Goal: Task Accomplishment & Management: Use online tool/utility

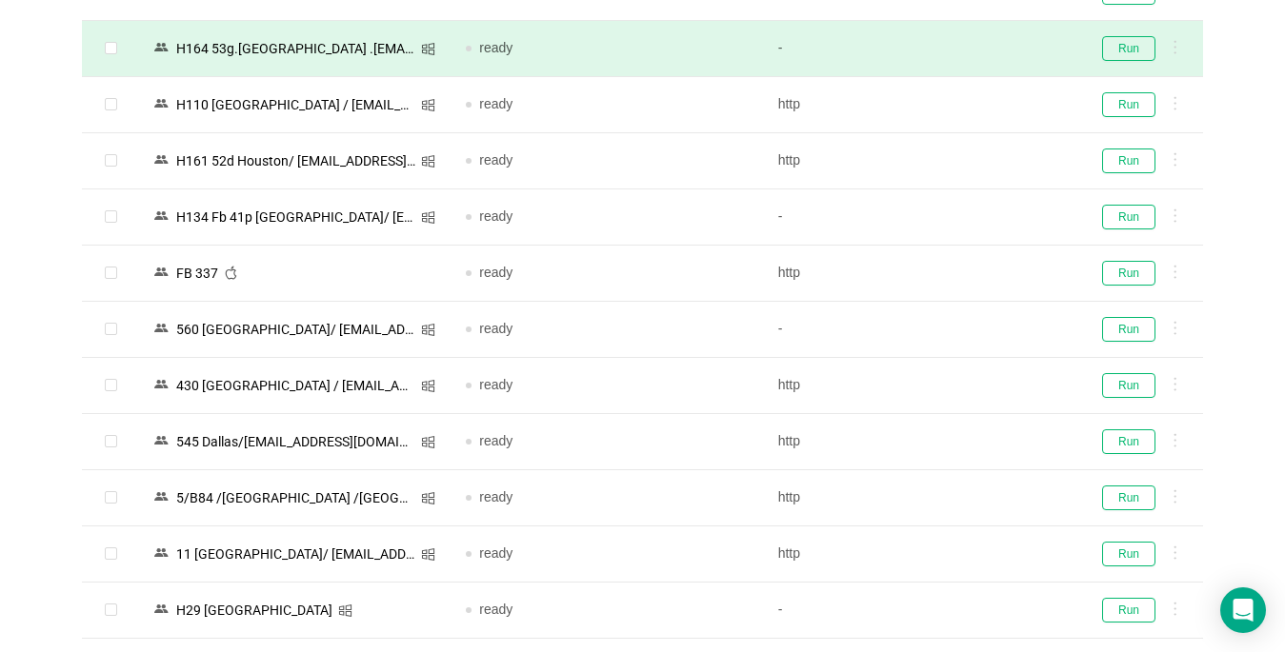
scroll to position [2000, 0]
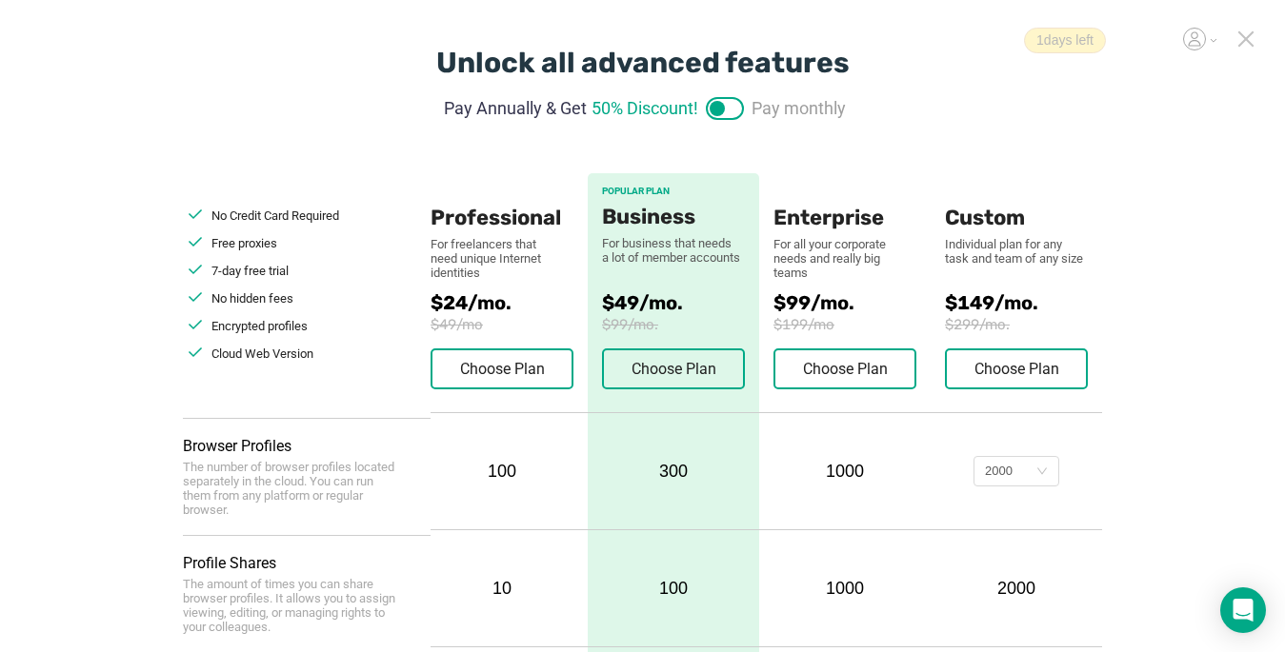
click at [1238, 34] on icon at bounding box center [1245, 38] width 17 height 17
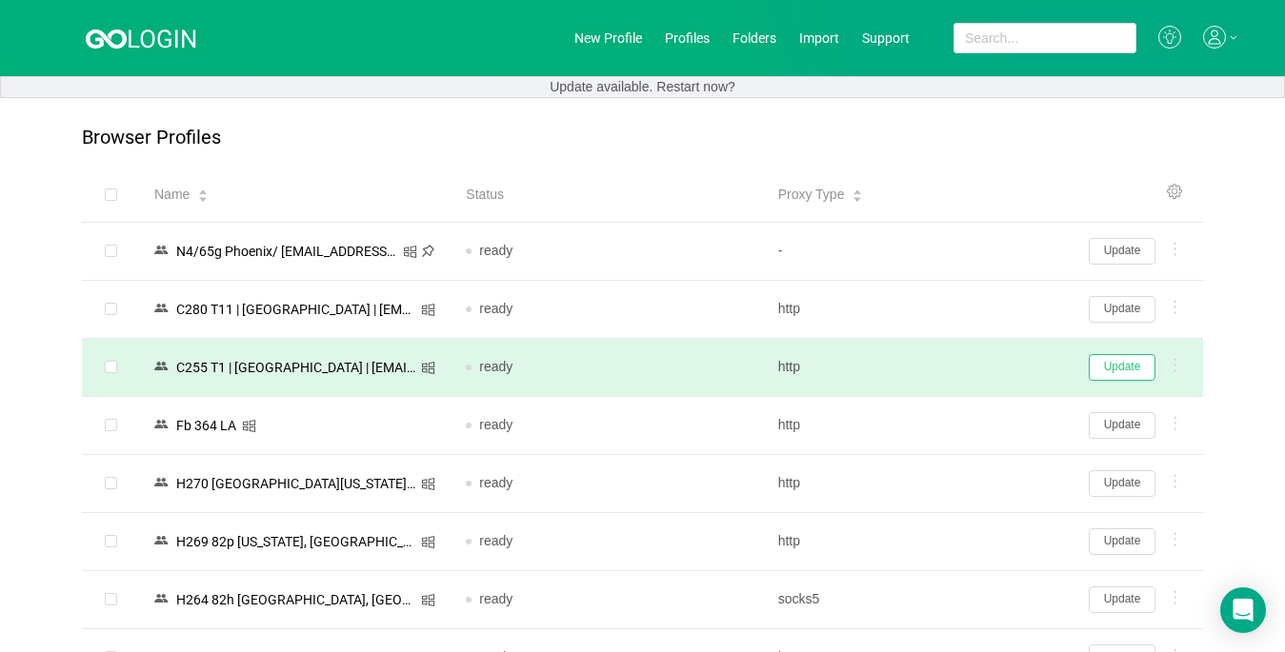
click at [1130, 370] on button "Update" at bounding box center [1122, 367] width 67 height 27
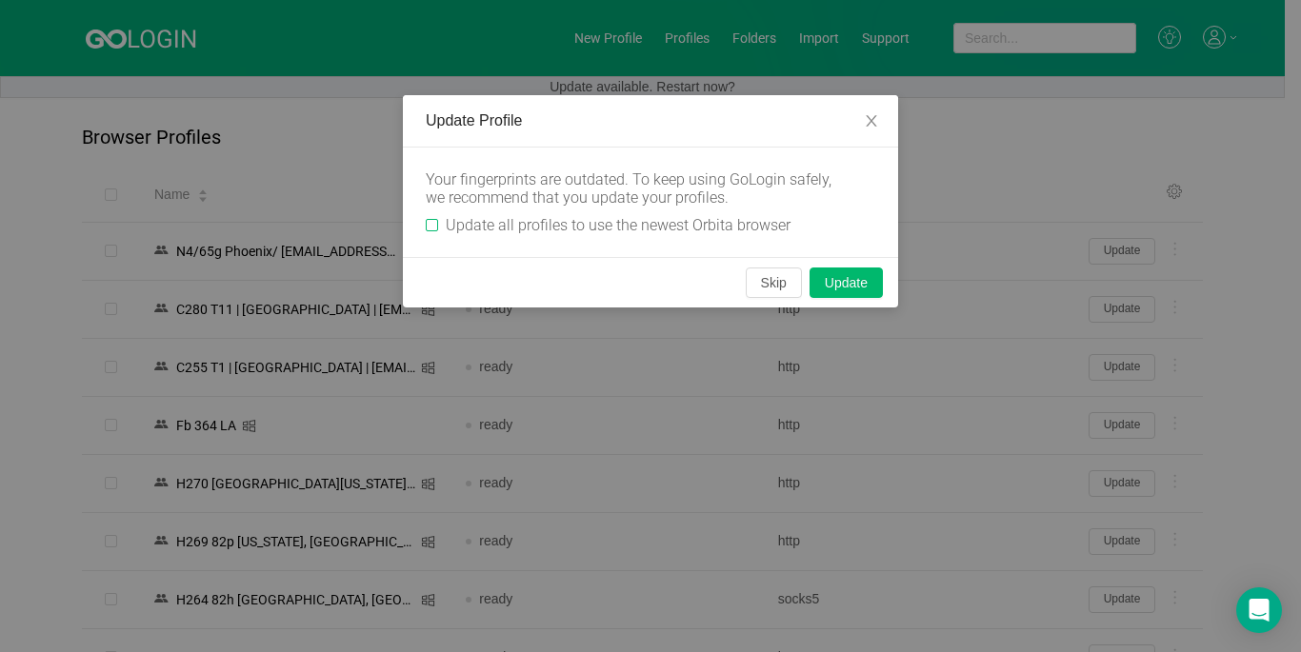
click at [434, 224] on input "Update all profiles to use the newest Orbita browser" at bounding box center [432, 225] width 12 height 12
checkbox input "true"
click at [784, 285] on button "Skip" at bounding box center [774, 283] width 56 height 30
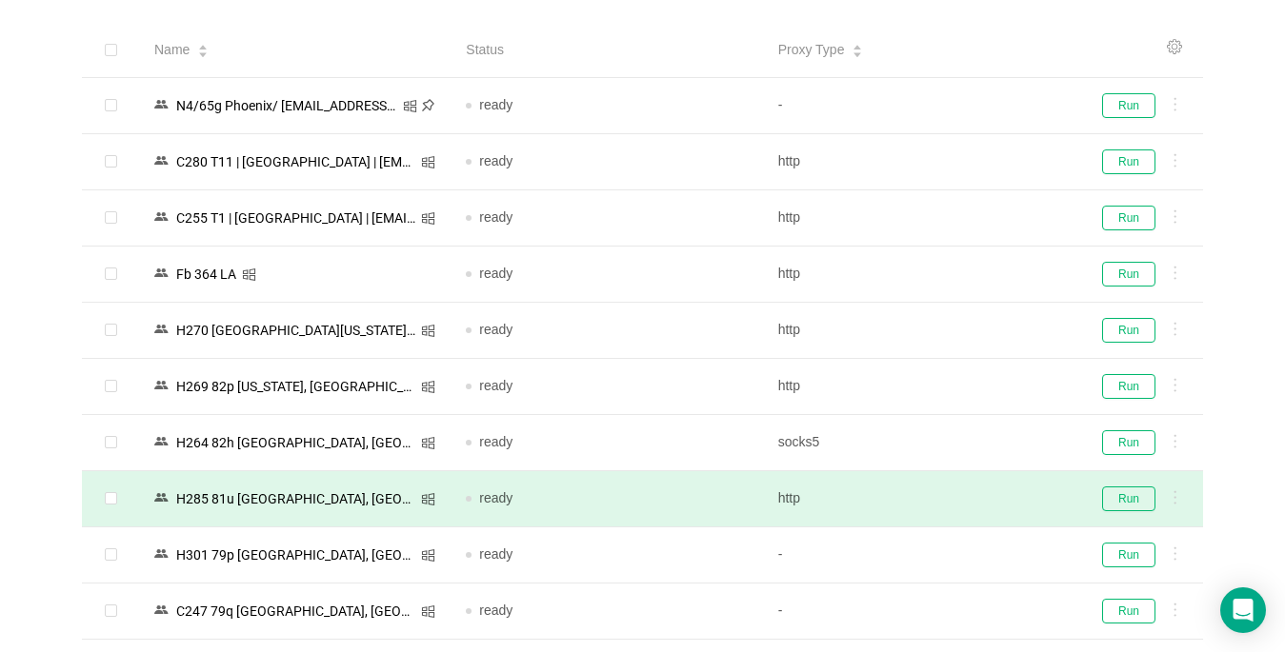
scroll to position [190, 0]
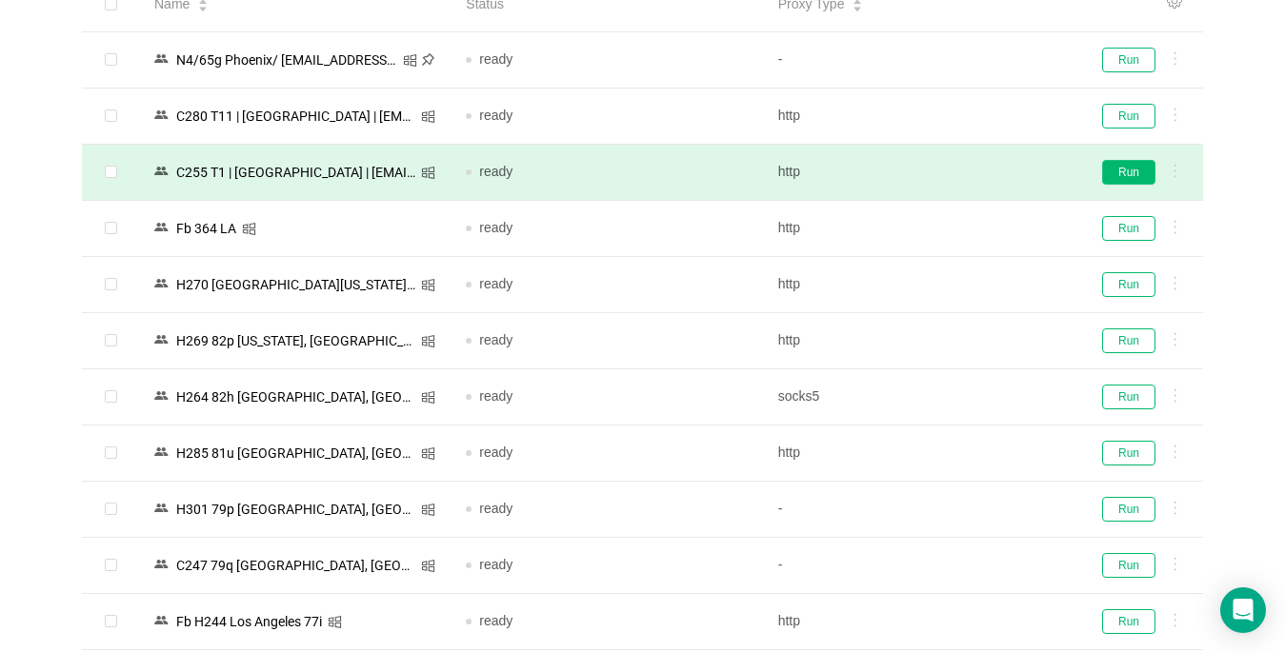
click at [1126, 174] on button "Run" at bounding box center [1128, 172] width 53 height 25
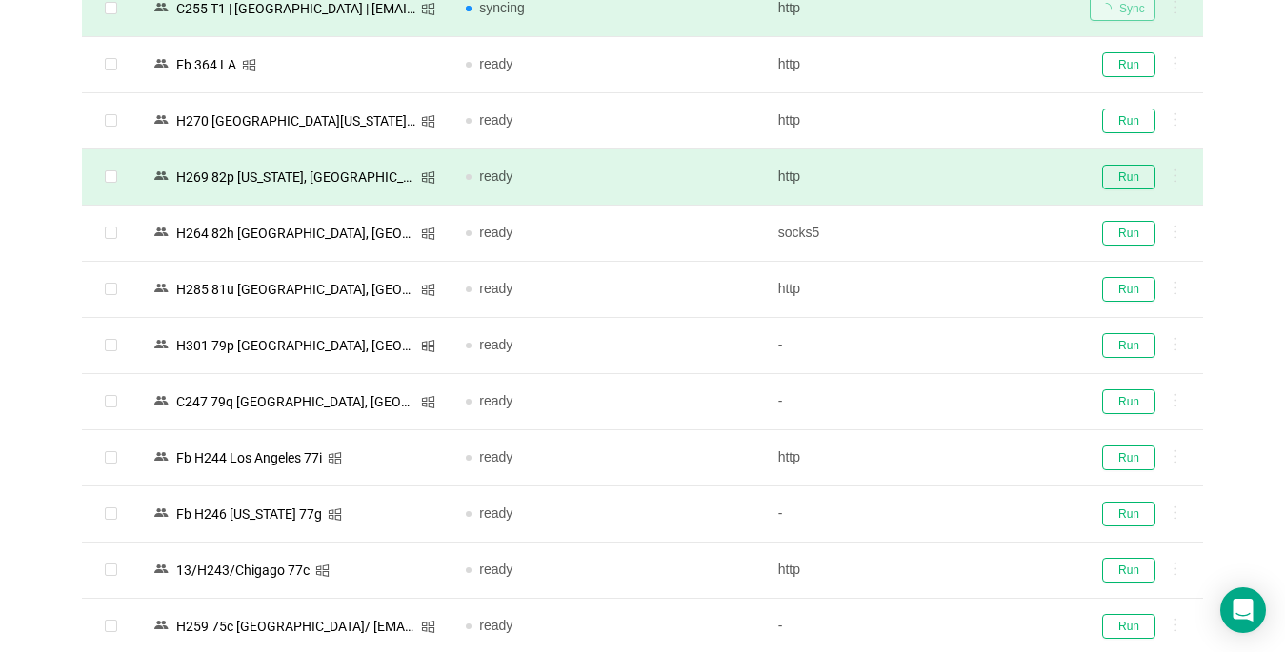
scroll to position [381, 0]
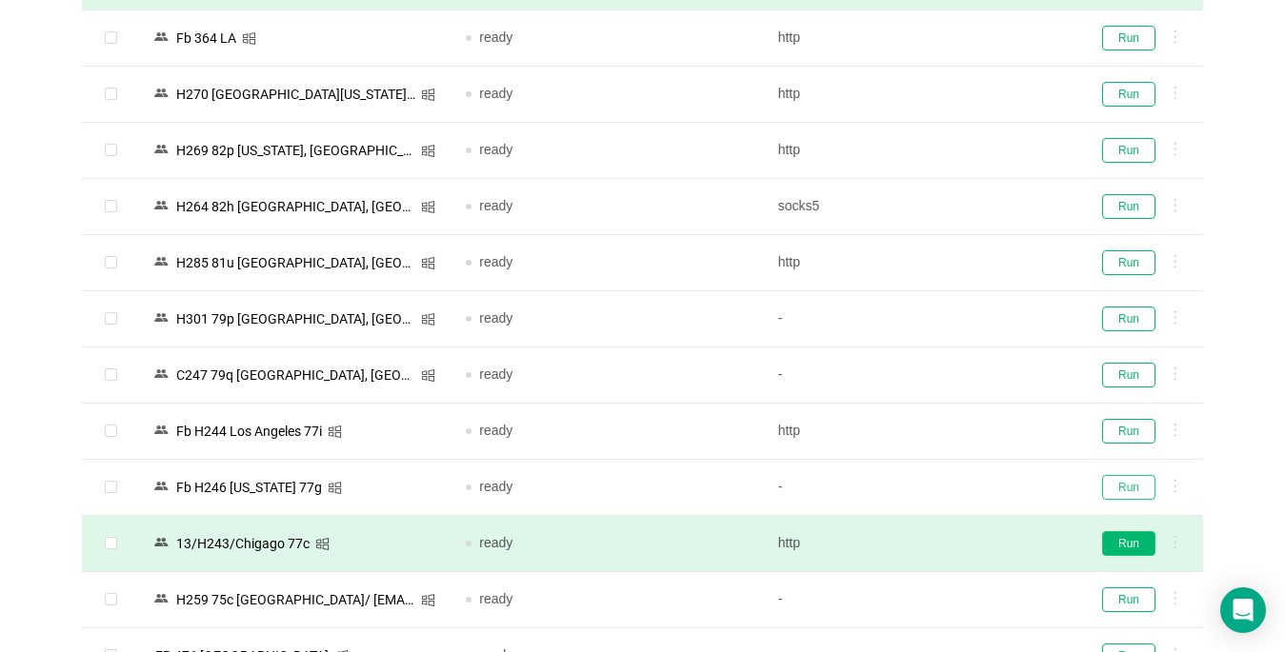
click at [1133, 490] on button "Run" at bounding box center [1128, 487] width 53 height 25
click at [1124, 540] on button "Run" at bounding box center [1128, 543] width 53 height 25
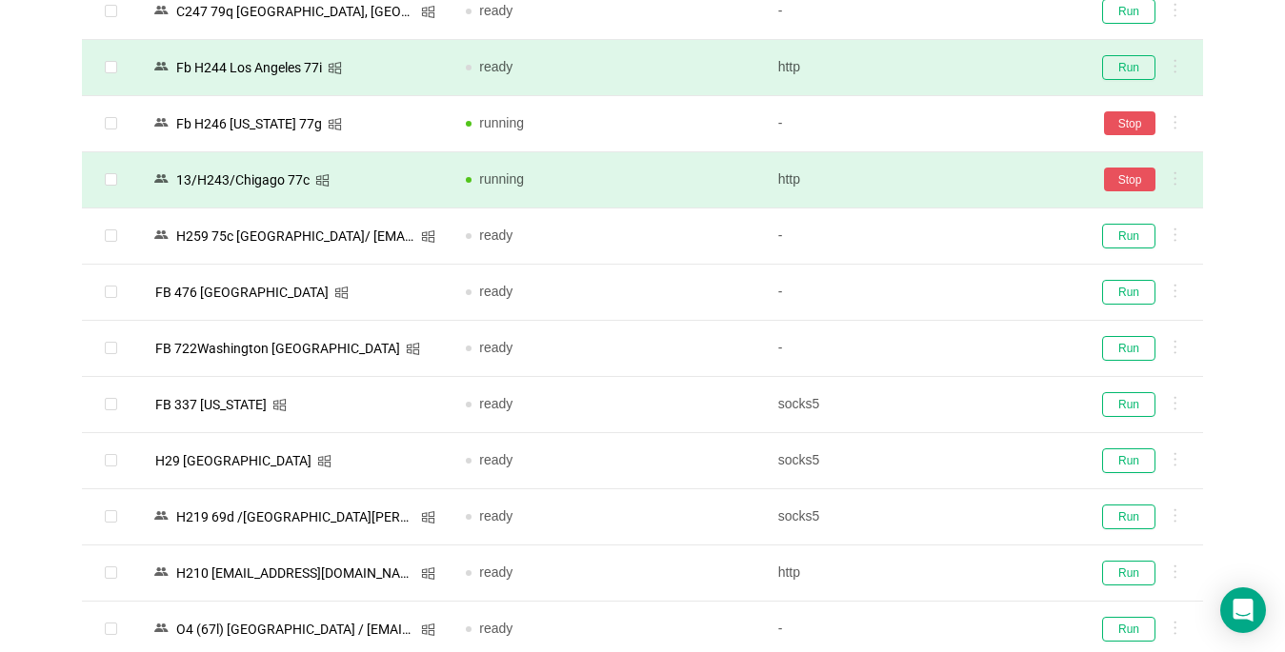
scroll to position [857, 0]
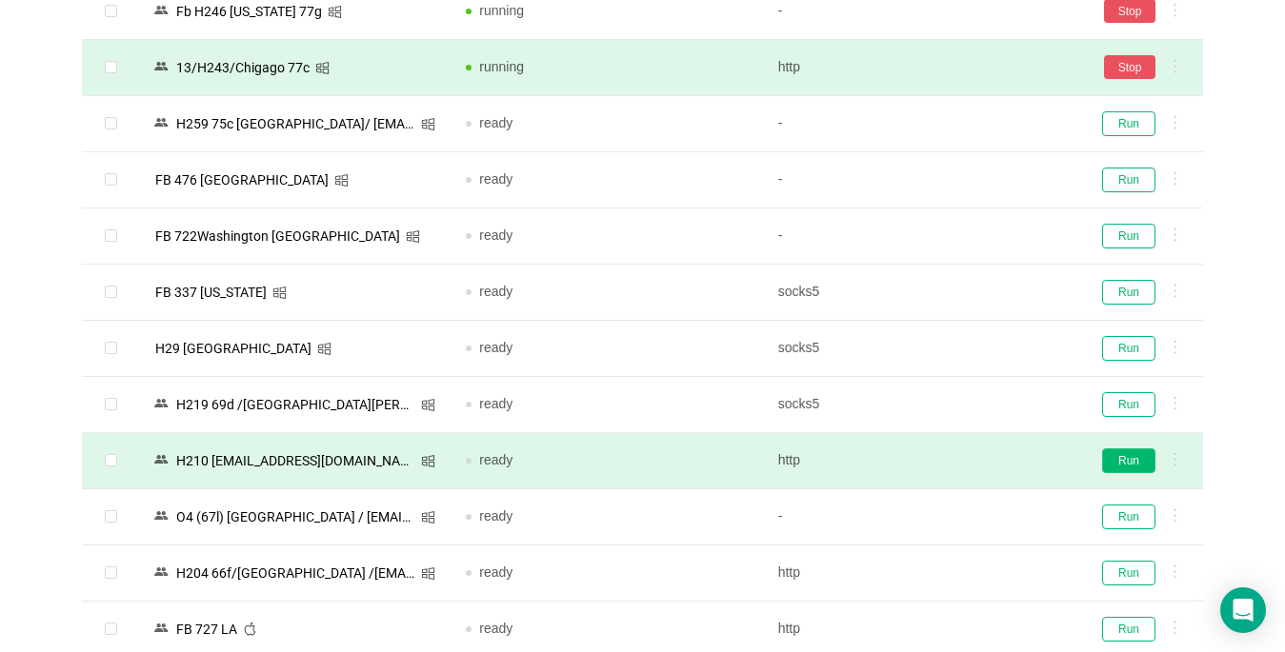
click at [1122, 463] on button "Run" at bounding box center [1128, 461] width 53 height 25
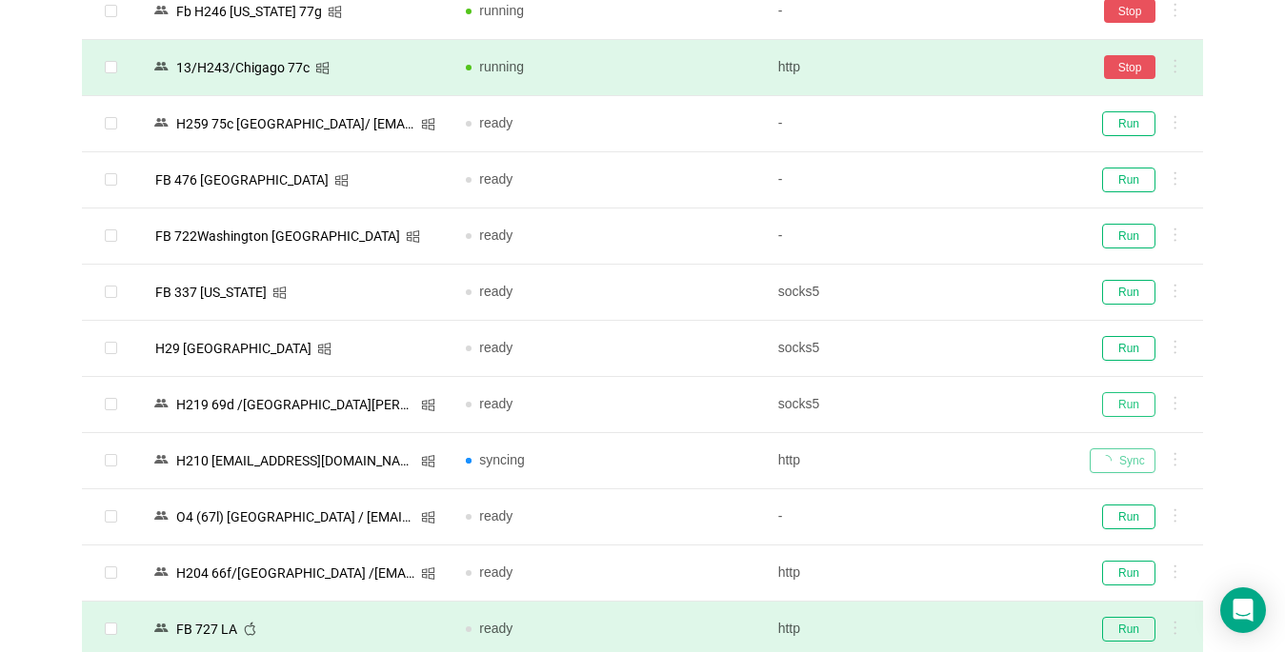
drag, startPoint x: 1124, startPoint y: 402, endPoint x: 652, endPoint y: 634, distance: 525.6
click at [1123, 401] on button "Run" at bounding box center [1128, 404] width 53 height 25
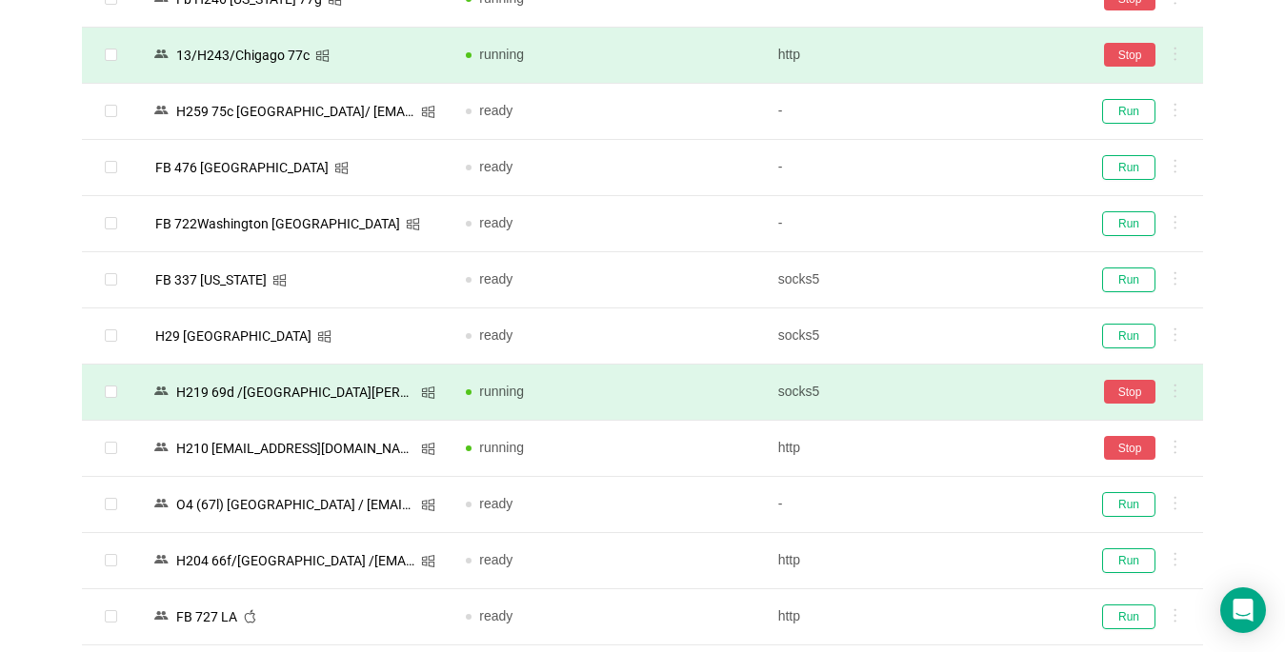
scroll to position [1238, 0]
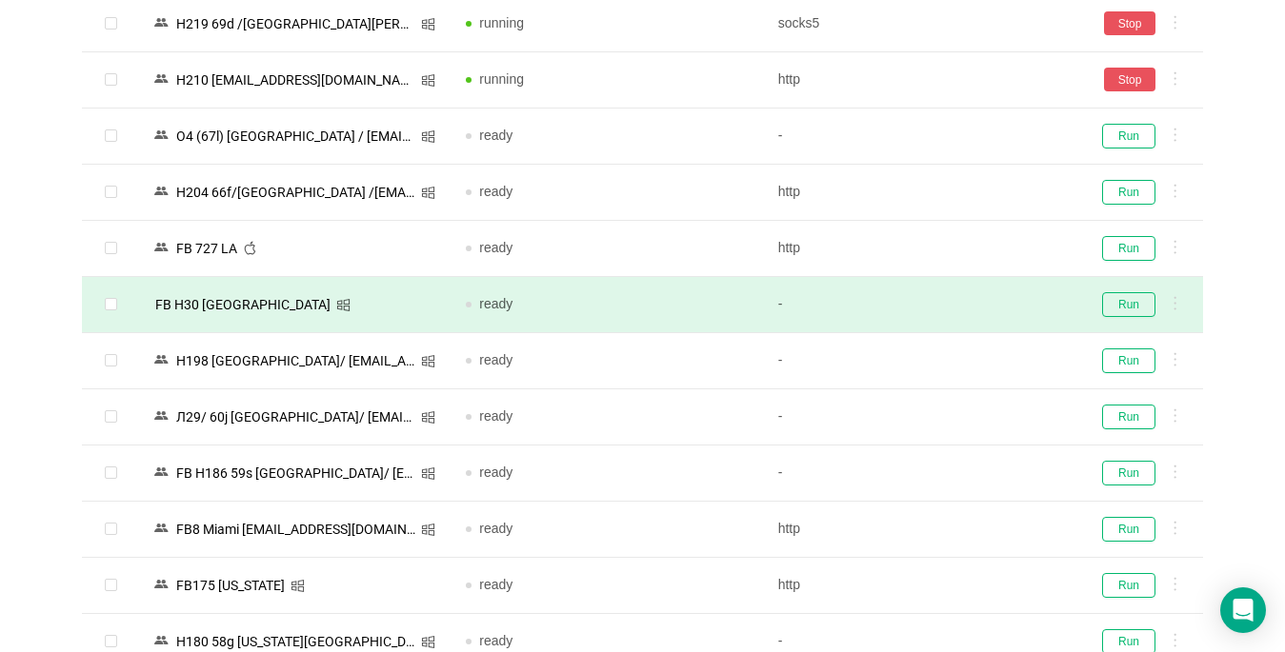
click at [1117, 327] on td "Run" at bounding box center [1138, 305] width 129 height 56
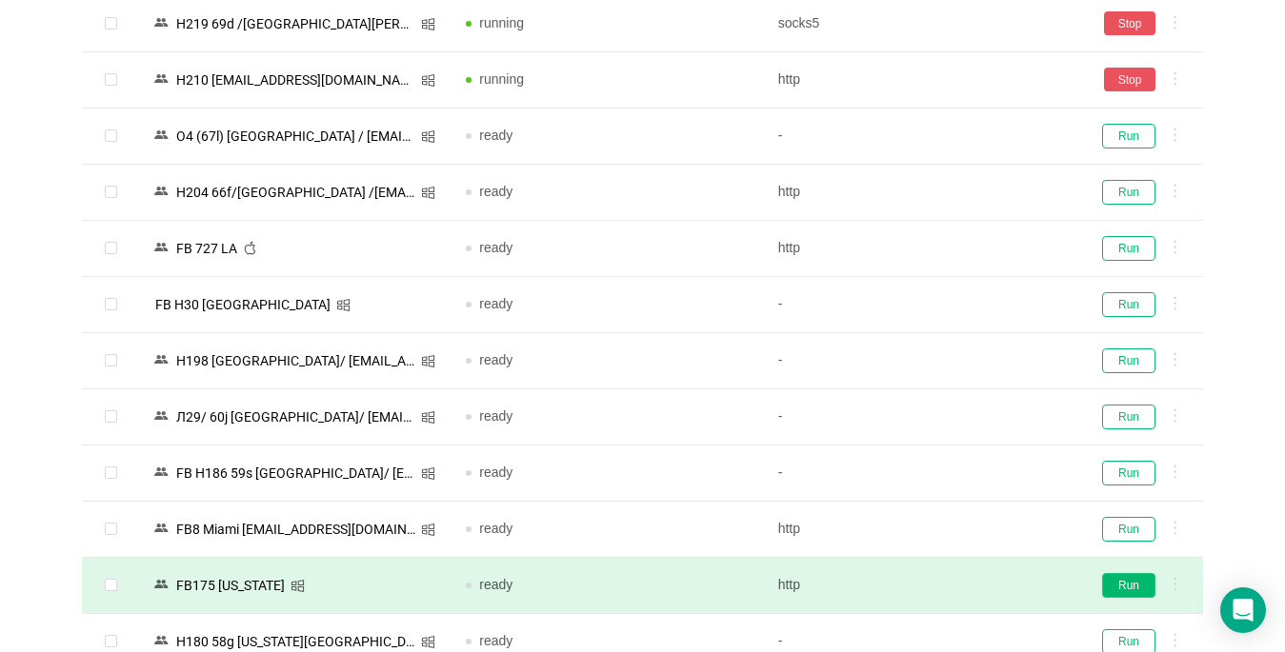
click at [1121, 443] on td "Run" at bounding box center [1138, 418] width 129 height 56
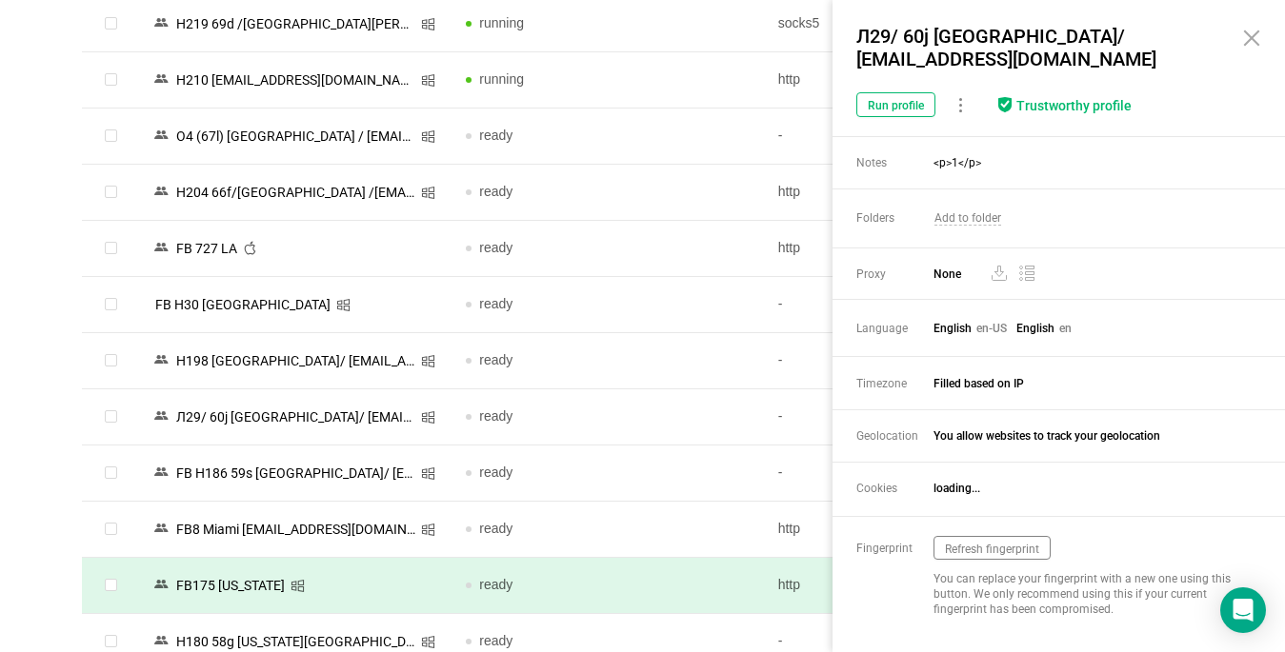
click at [1125, 573] on button "Run" at bounding box center [1128, 585] width 53 height 25
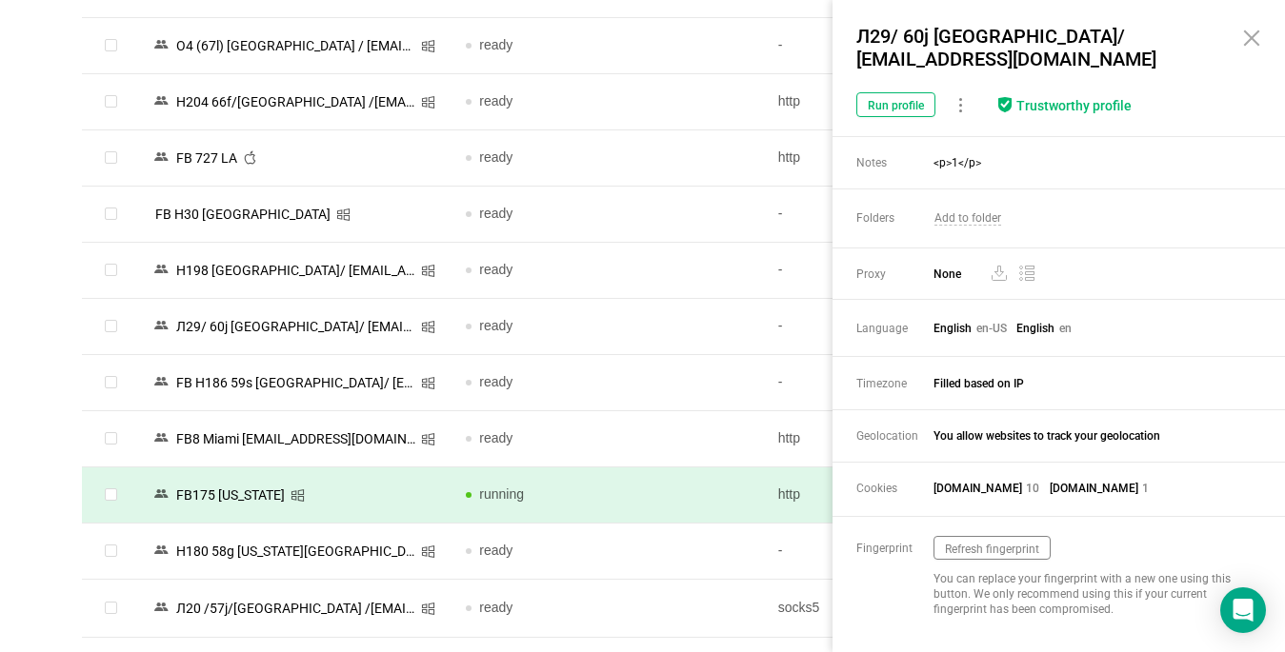
click at [1248, 38] on icon at bounding box center [1251, 38] width 23 height 23
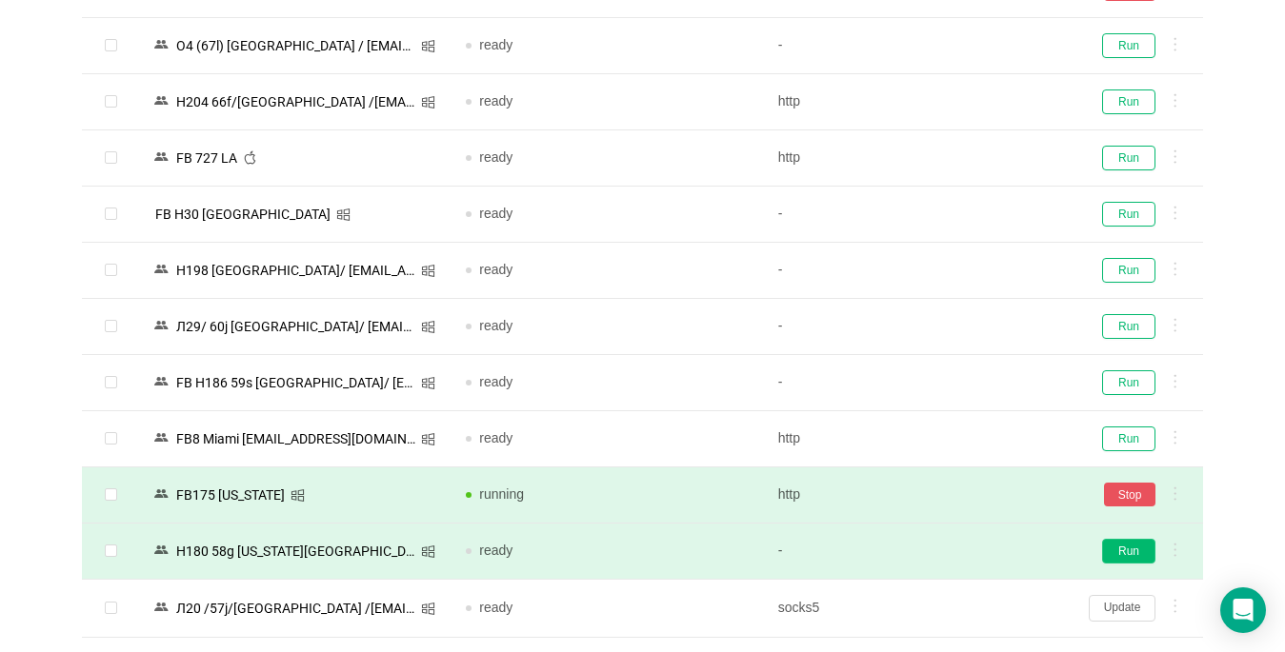
click at [1136, 551] on button "Run" at bounding box center [1128, 551] width 53 height 25
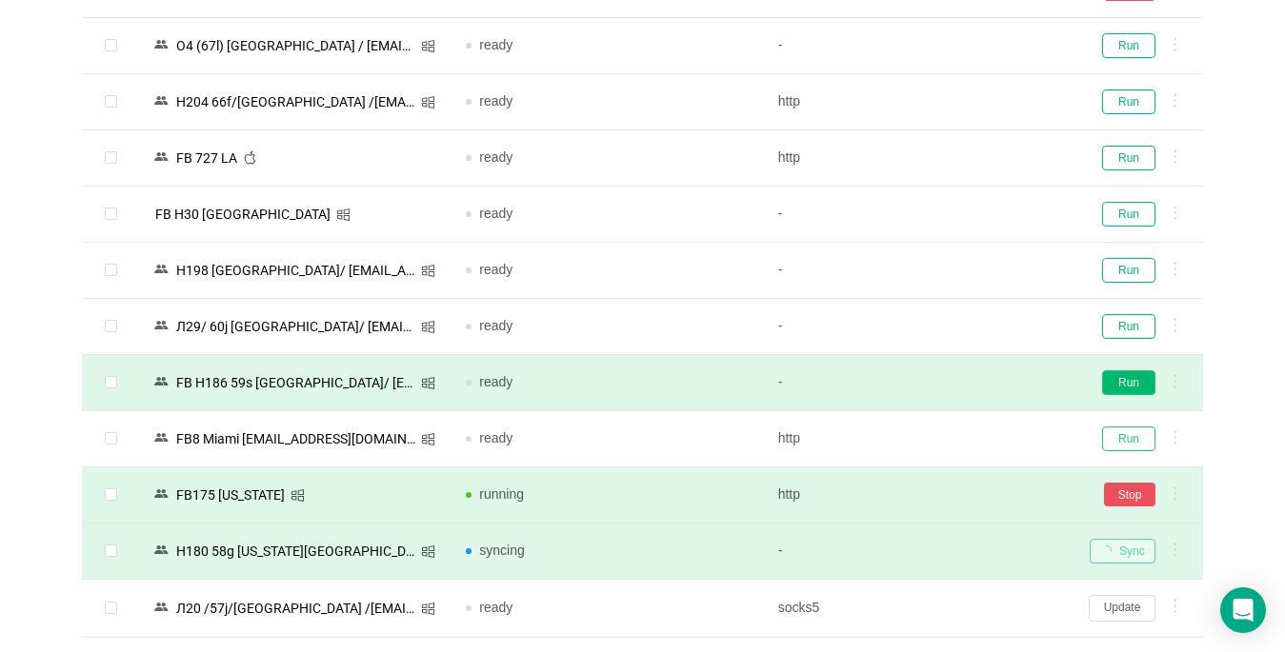
click at [1131, 433] on button "Run" at bounding box center [1128, 439] width 53 height 25
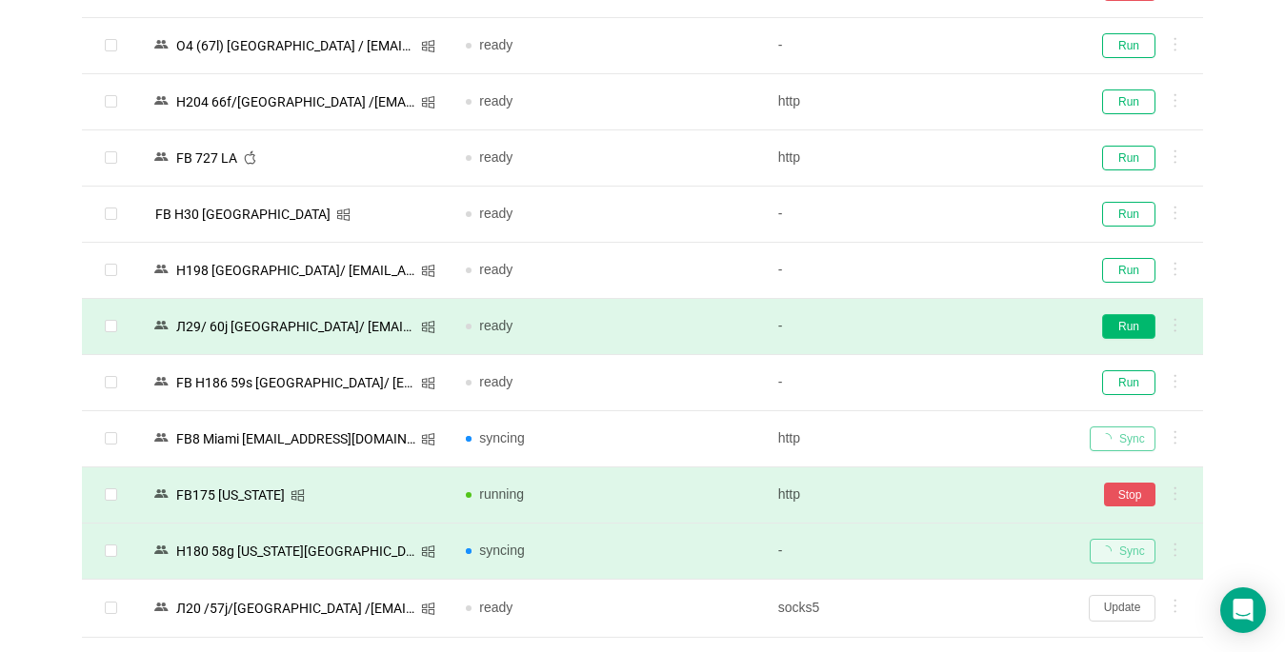
click at [1125, 329] on button "Run" at bounding box center [1128, 326] width 53 height 25
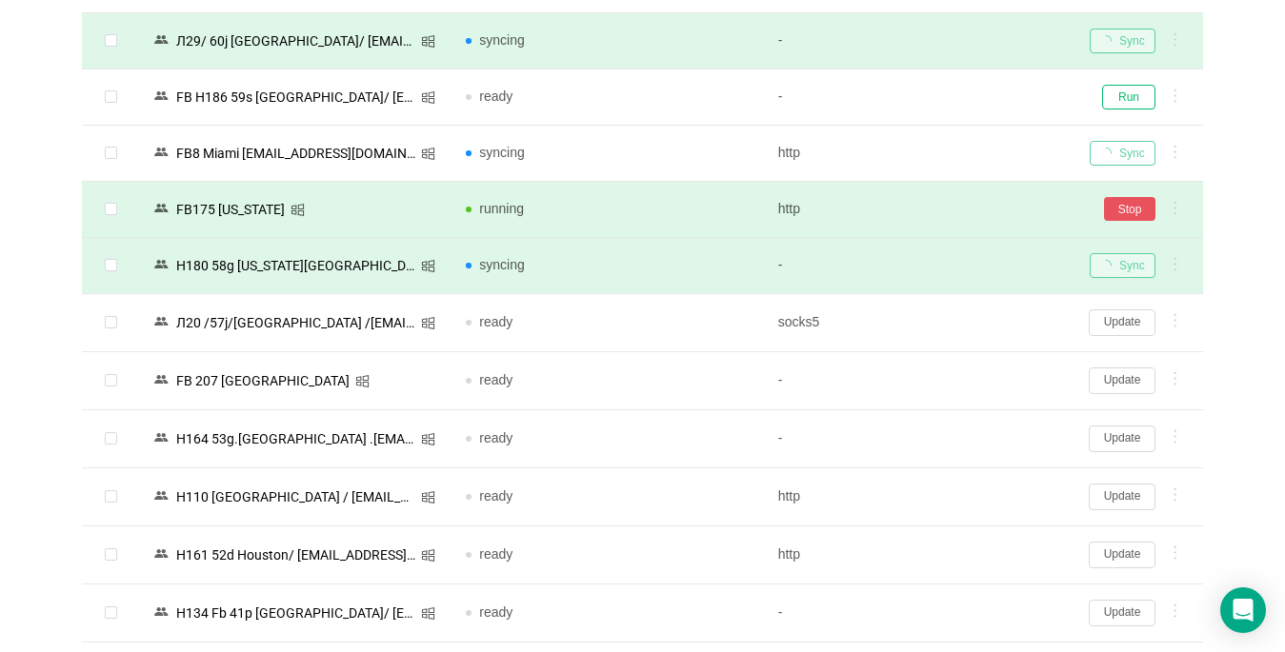
click at [1124, 325] on button "Update" at bounding box center [1122, 323] width 67 height 27
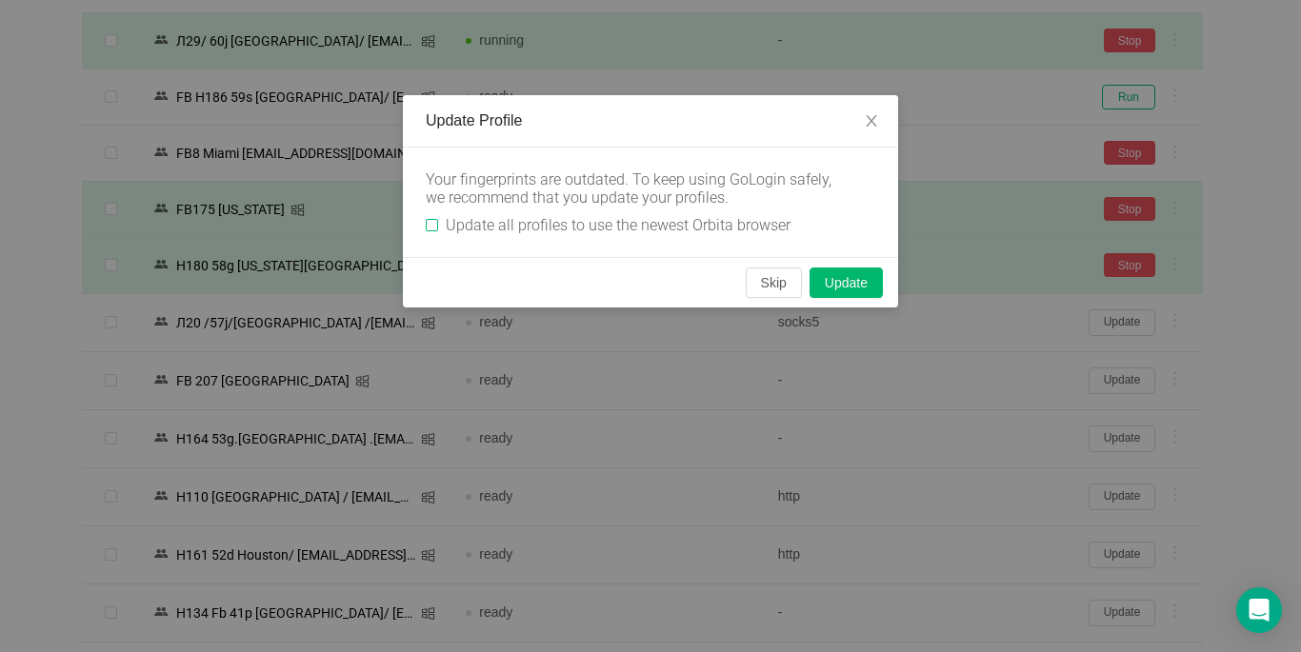
click at [435, 230] on input "Update all profiles to use the newest Orbita browser" at bounding box center [432, 225] width 12 height 12
checkbox input "true"
click at [760, 281] on button "Skip" at bounding box center [774, 283] width 56 height 30
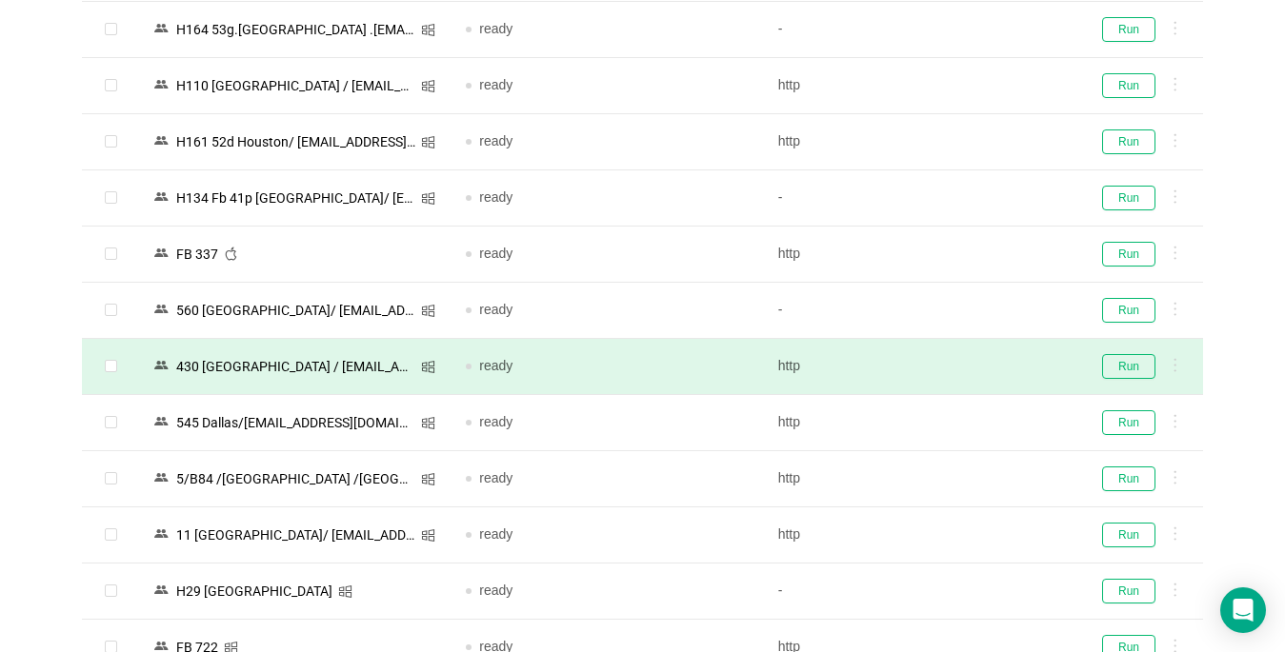
scroll to position [2090, 0]
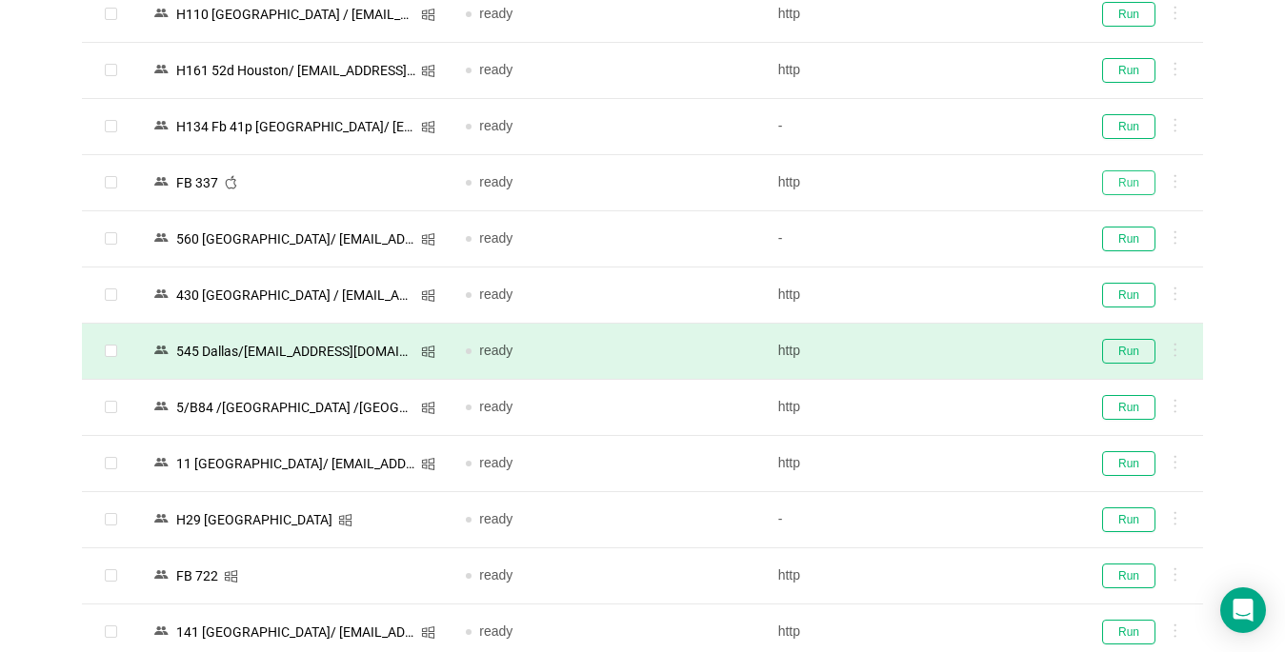
click at [1122, 180] on button "Run" at bounding box center [1128, 182] width 53 height 25
click at [1129, 350] on button "Run" at bounding box center [1128, 351] width 53 height 25
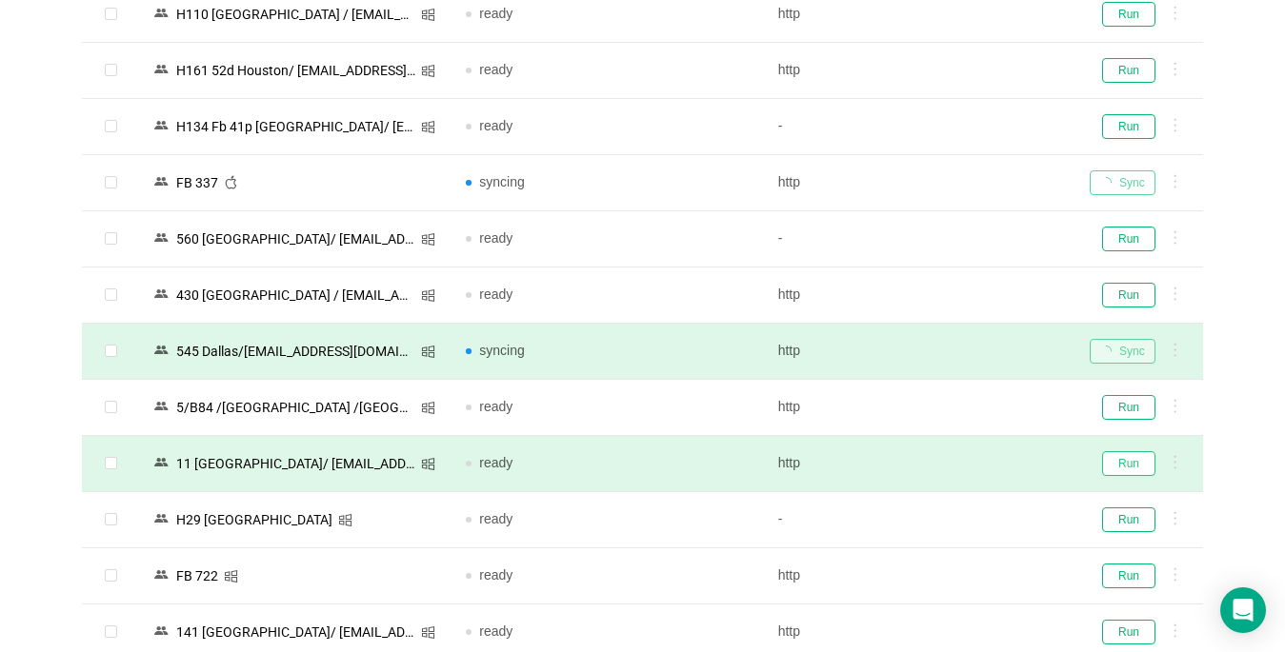
click at [1114, 457] on button "Run" at bounding box center [1128, 463] width 53 height 25
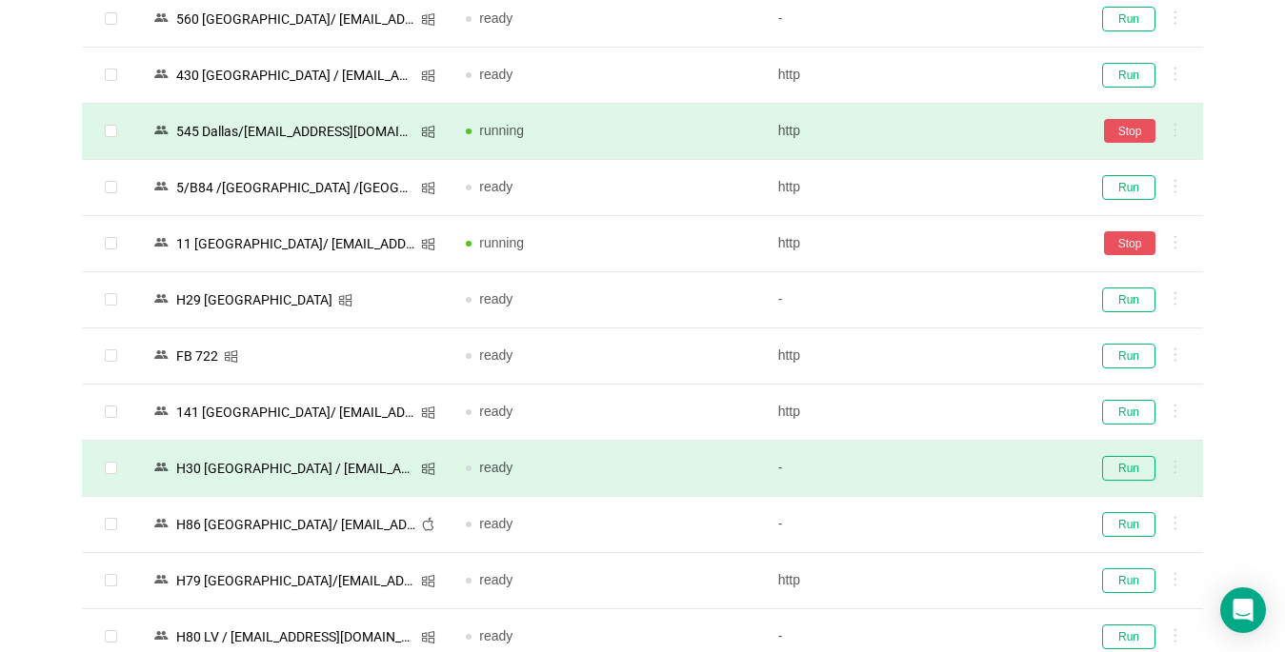
scroll to position [2406, 0]
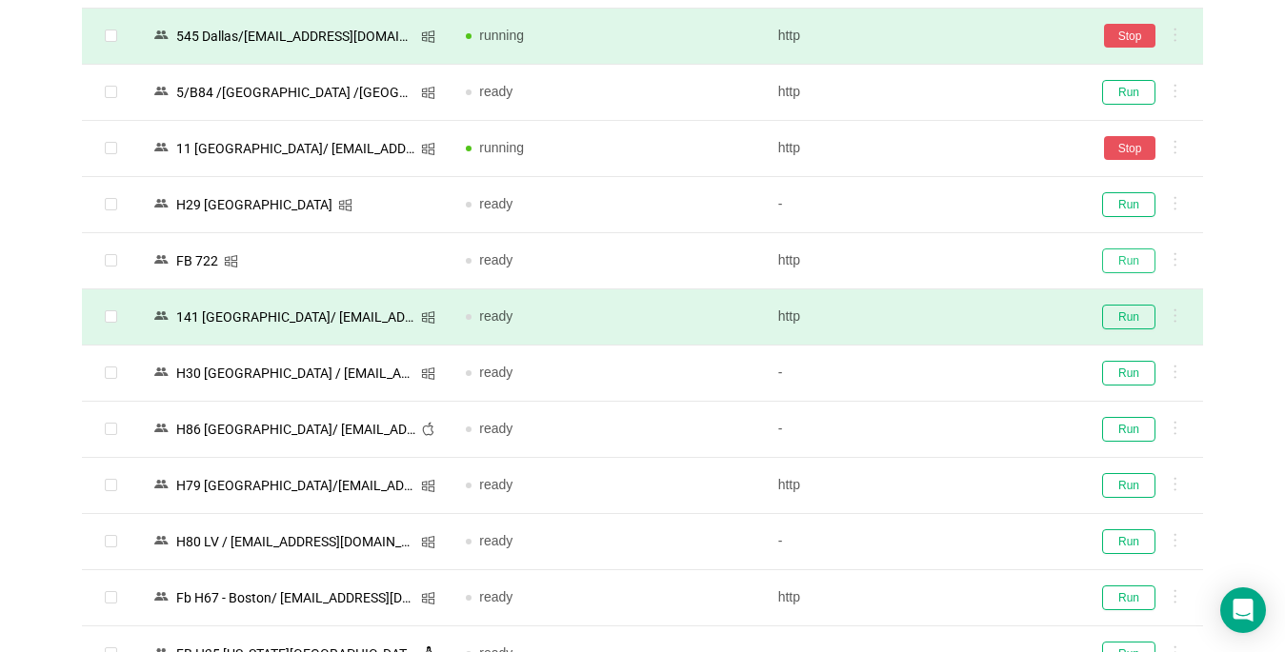
click at [1119, 263] on button "Run" at bounding box center [1128, 261] width 53 height 25
click at [1131, 326] on button "Run" at bounding box center [1128, 317] width 53 height 25
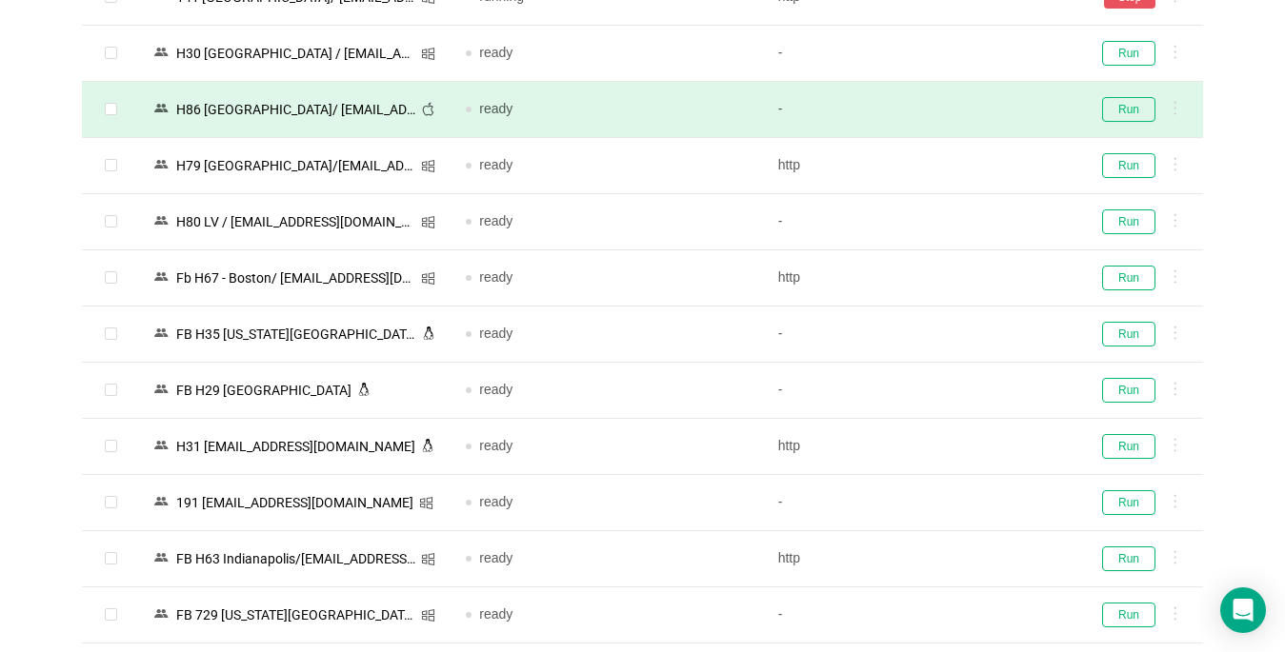
scroll to position [2787, 0]
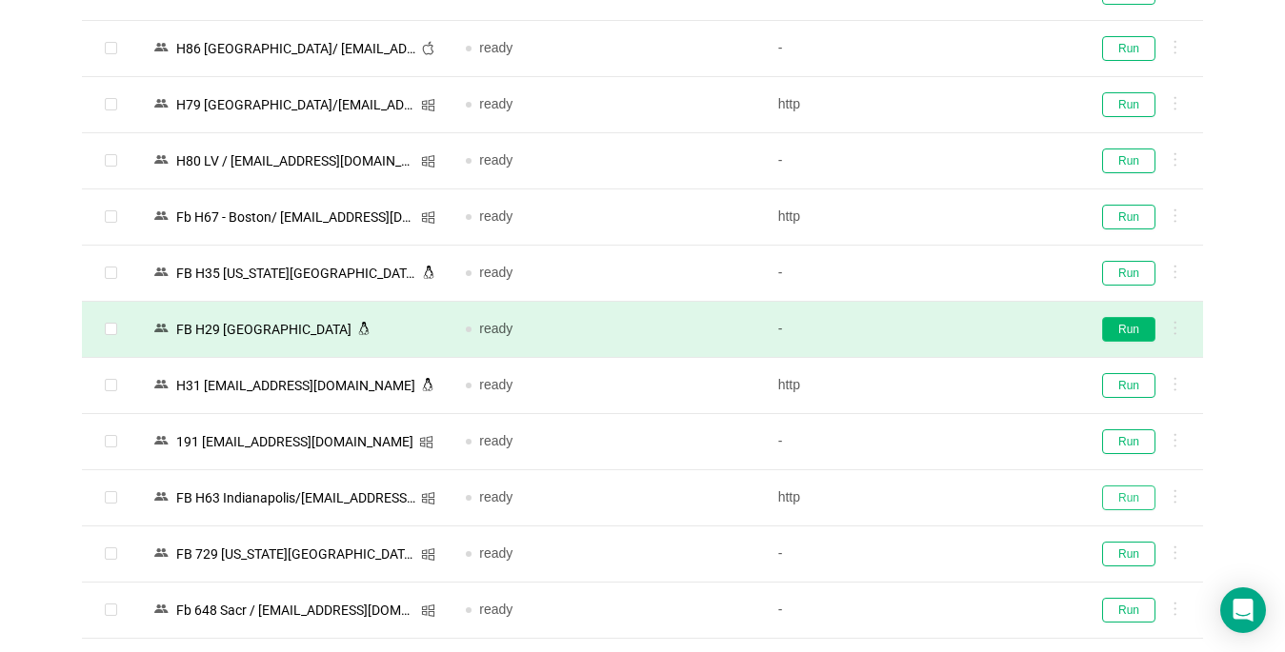
click at [1136, 496] on button "Run" at bounding box center [1128, 498] width 53 height 25
click at [1120, 328] on button "Run" at bounding box center [1128, 329] width 53 height 25
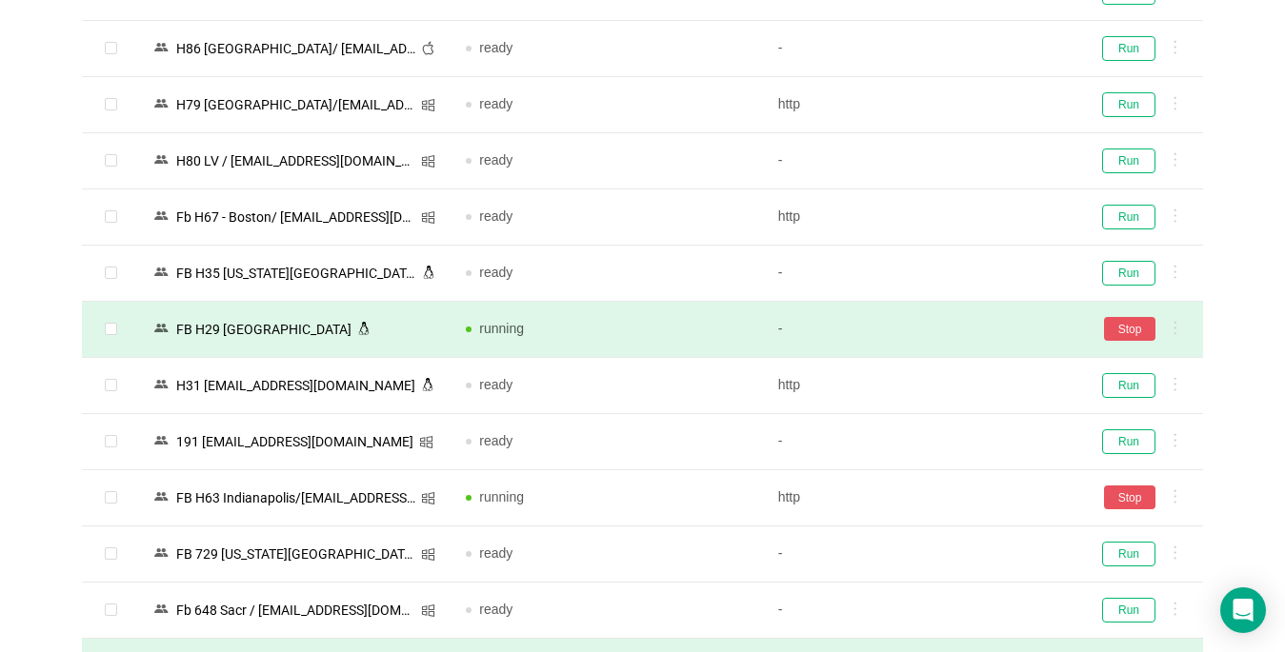
scroll to position [3168, 0]
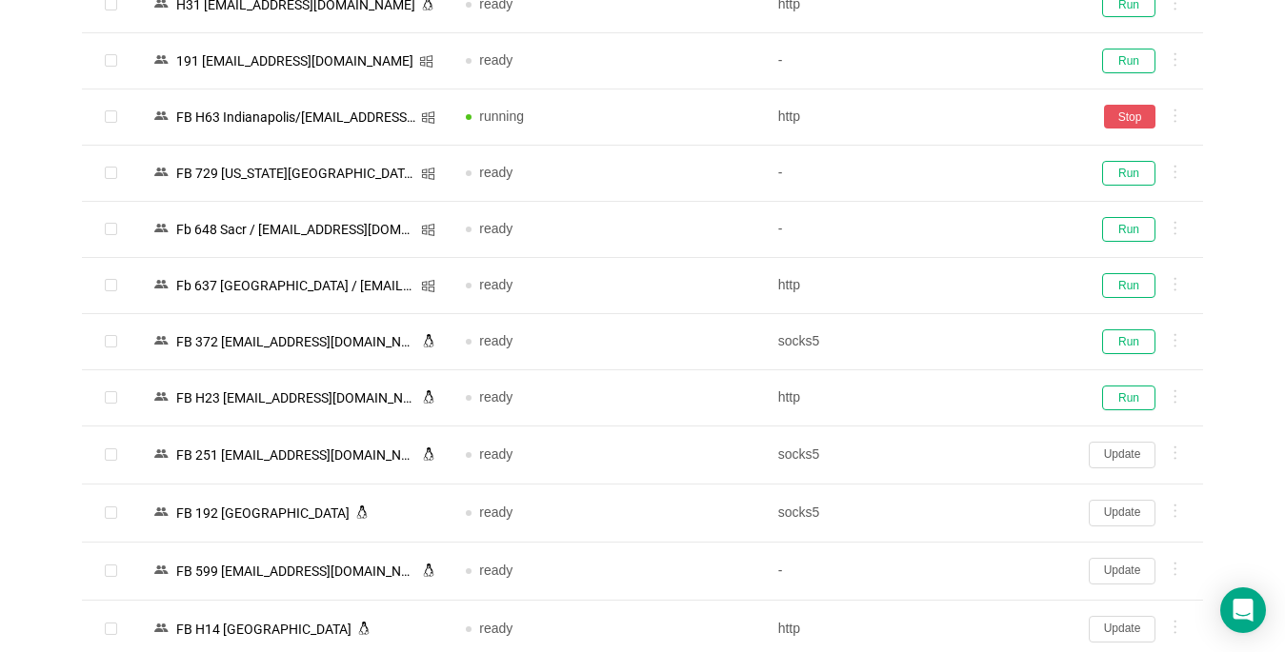
click at [1127, 450] on button "Update" at bounding box center [1122, 455] width 67 height 27
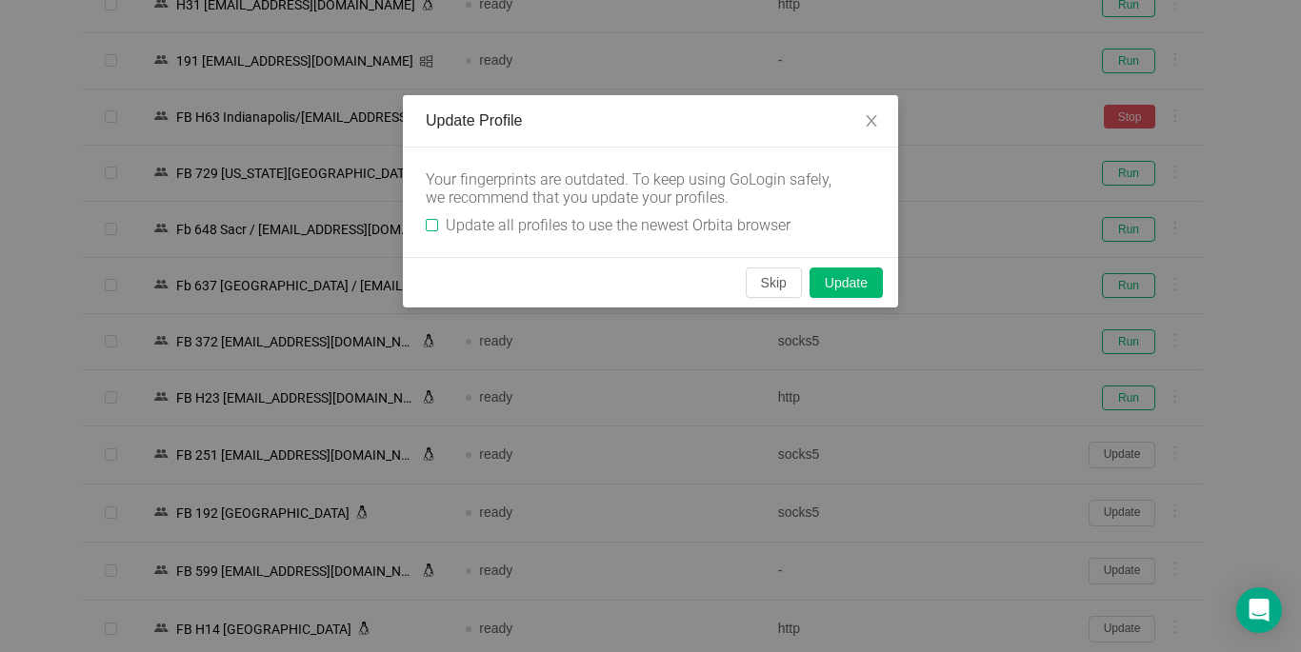
click at [427, 223] on input "Update all profiles to use the newest Orbita browser" at bounding box center [432, 225] width 12 height 12
checkbox input "true"
click at [762, 276] on button "Skip" at bounding box center [774, 283] width 56 height 30
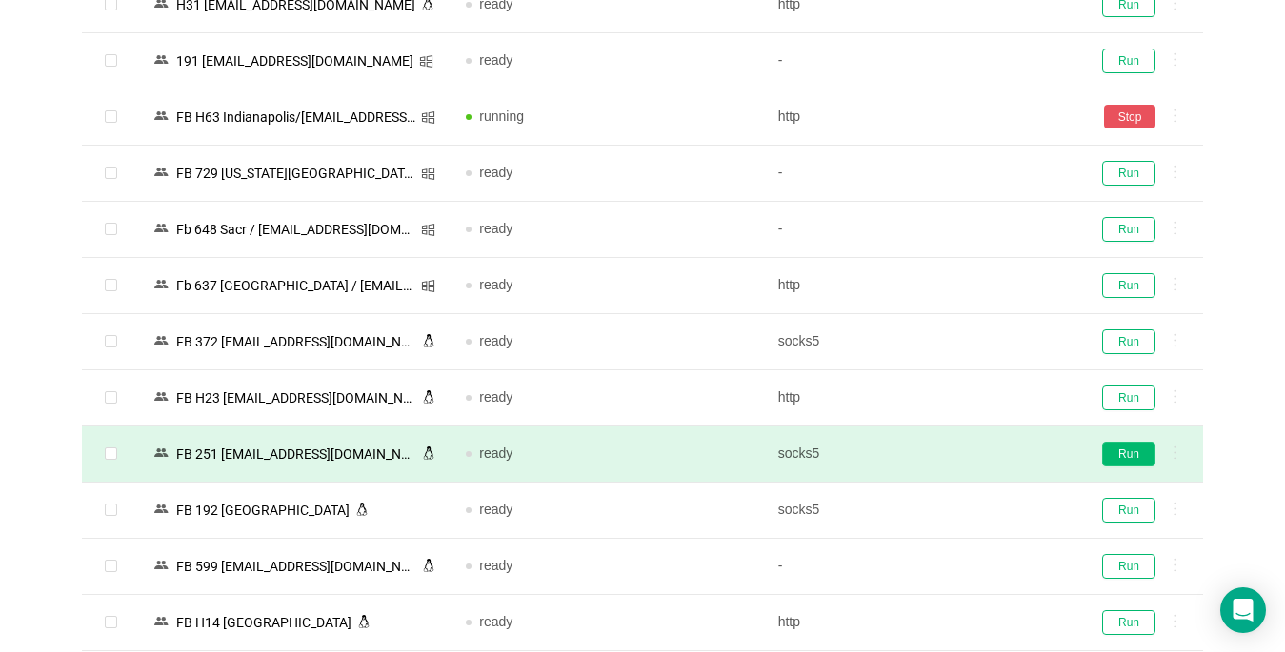
click at [1124, 447] on button "Run" at bounding box center [1128, 454] width 53 height 25
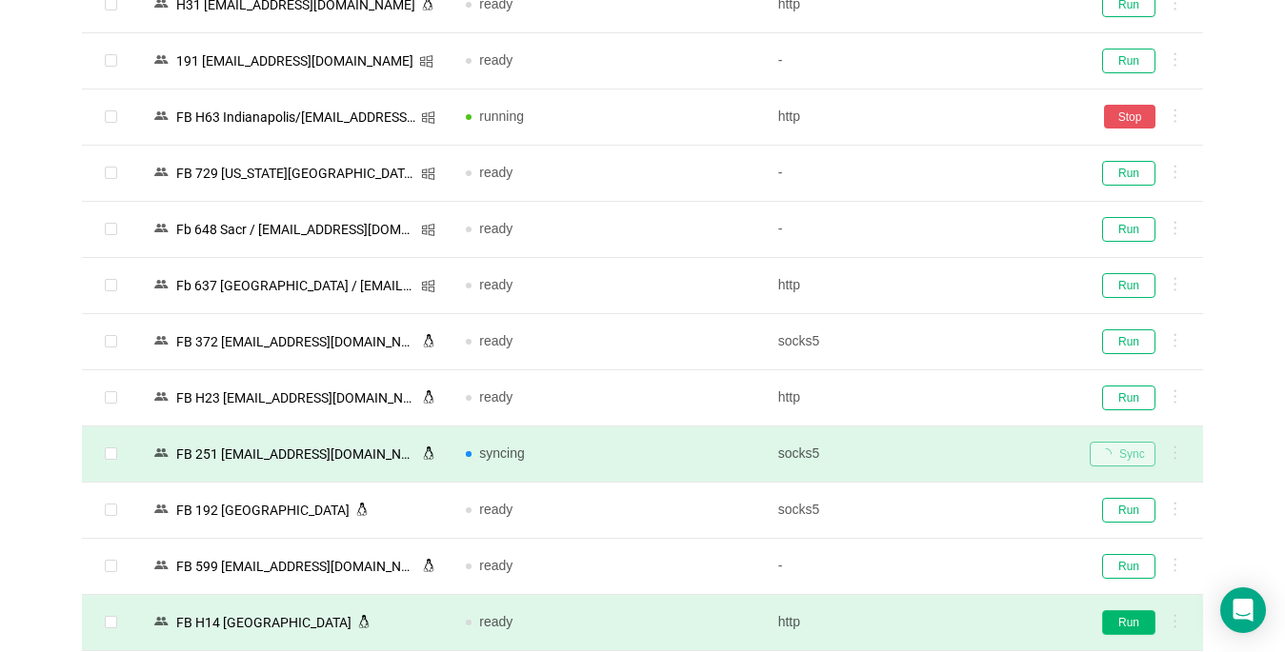
click at [1130, 620] on button "Run" at bounding box center [1128, 622] width 53 height 25
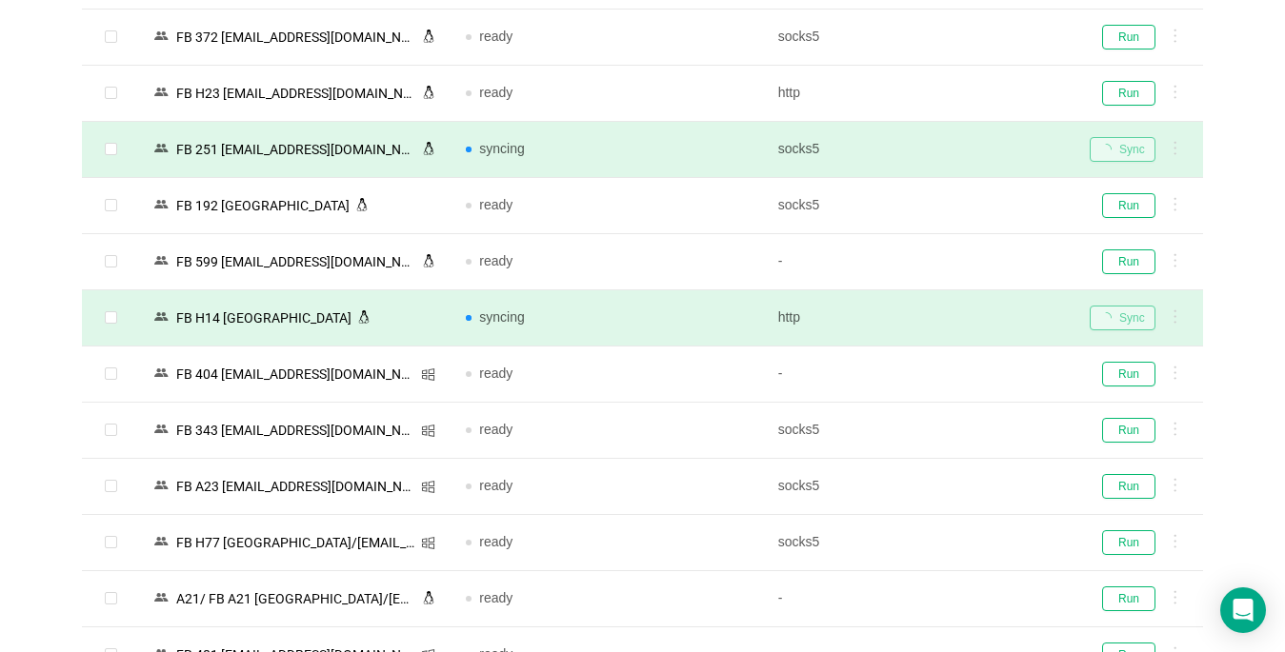
scroll to position [3832, 0]
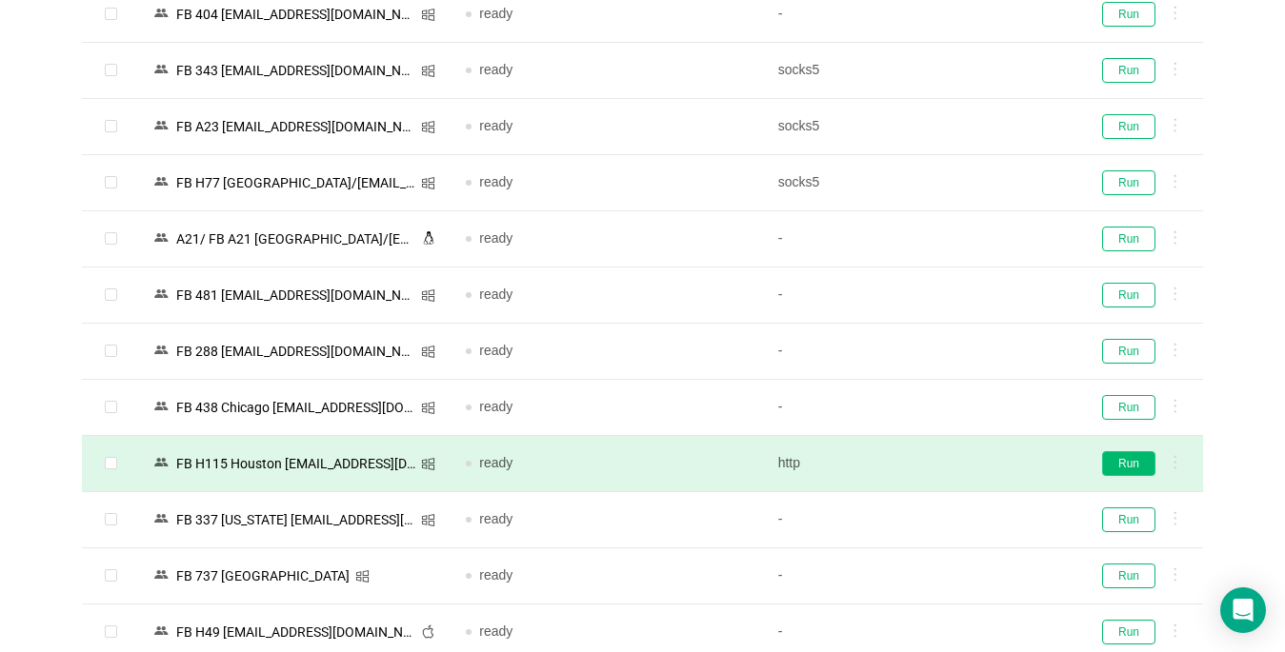
click at [1136, 456] on button "Run" at bounding box center [1128, 463] width 53 height 25
